Goal: Information Seeking & Learning: Check status

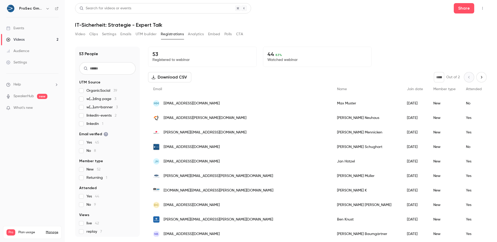
click at [19, 29] on div "Events" at bounding box center [15, 28] width 18 height 5
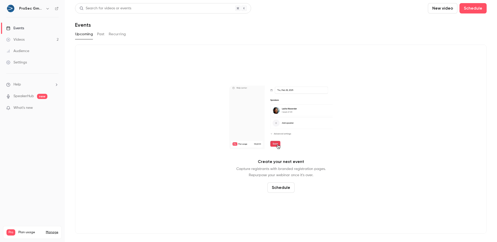
click at [98, 34] on button "Past" at bounding box center [101, 34] width 8 height 8
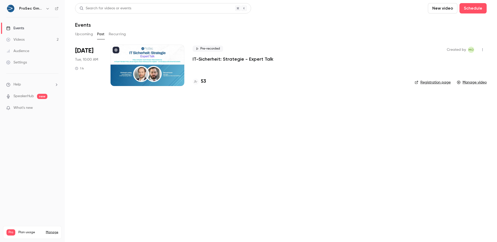
click at [23, 52] on div "Audience" at bounding box center [17, 50] width 23 height 5
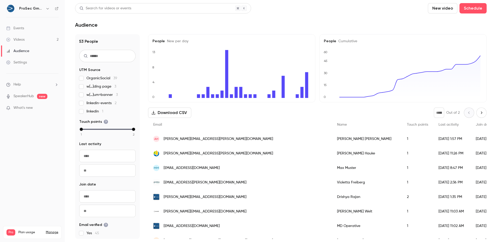
click at [182, 144] on div "AH [EMAIL_ADDRESS][PERSON_NAME][DOMAIN_NAME]" at bounding box center [240, 138] width 184 height 14
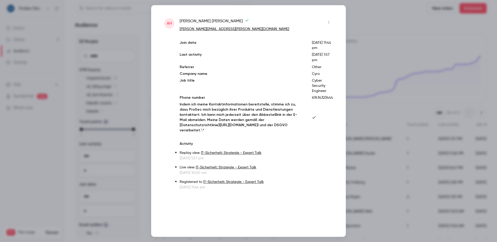
click at [405, 33] on div at bounding box center [248, 121] width 497 height 242
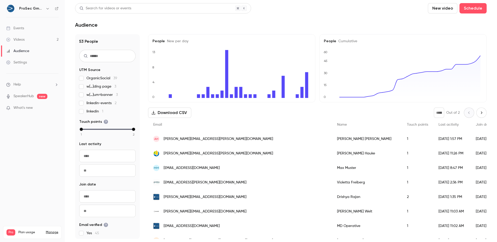
click at [20, 52] on div "Audience" at bounding box center [17, 50] width 23 height 5
click at [21, 25] on link "Events" at bounding box center [32, 28] width 65 height 11
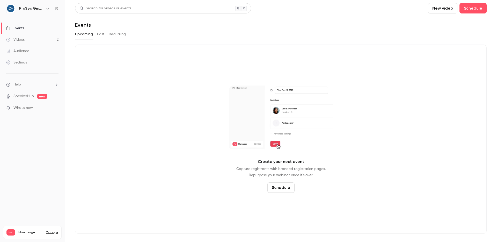
click at [24, 39] on div "Videos" at bounding box center [15, 39] width 18 height 5
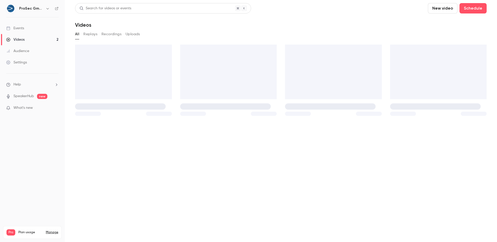
click at [25, 26] on link "Events" at bounding box center [32, 28] width 65 height 11
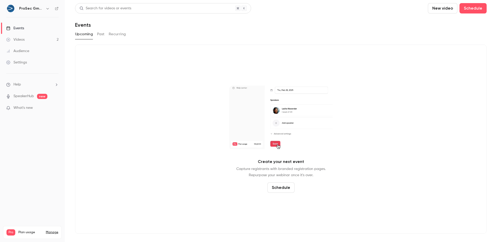
click at [102, 35] on button "Past" at bounding box center [101, 34] width 8 height 8
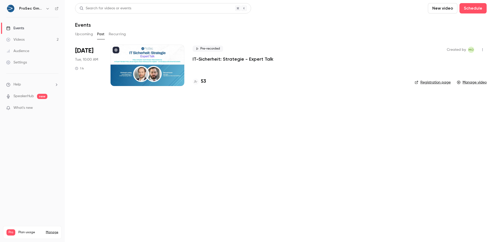
click at [205, 59] on p "IT-Sicherheit: Strategie - Expert Talk" at bounding box center [232, 59] width 81 height 6
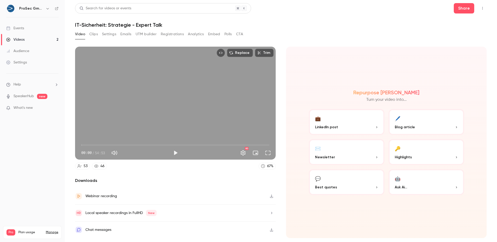
click at [169, 35] on button "Registrations" at bounding box center [172, 34] width 23 height 8
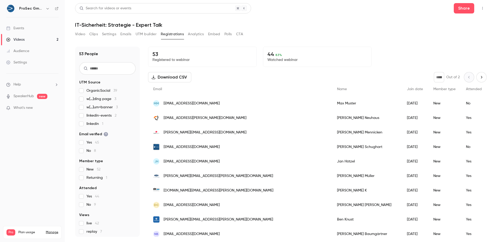
click at [194, 33] on button "Analytics" at bounding box center [196, 34] width 16 height 8
